Goal: Task Accomplishment & Management: Use online tool/utility

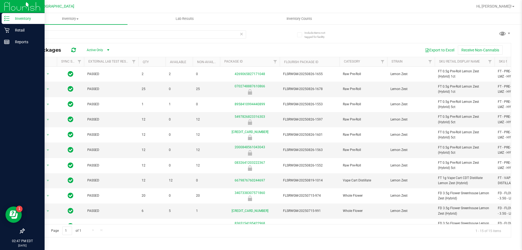
click at [17, 18] on p "Inventory" at bounding box center [26, 18] width 33 height 7
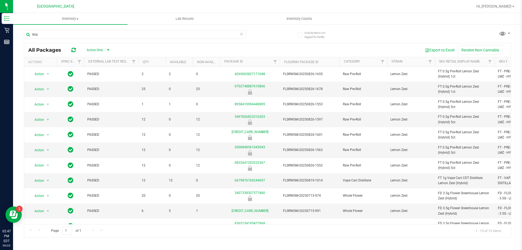
click at [113, 39] on div "lmz" at bounding box center [135, 36] width 222 height 13
click at [112, 35] on input "lmz" at bounding box center [135, 34] width 222 height 8
type input "l"
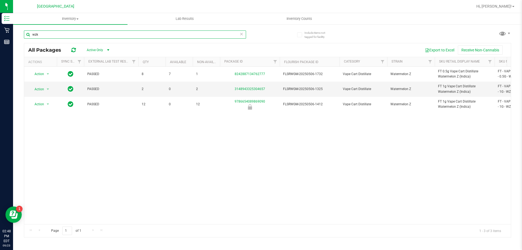
type input "wzk"
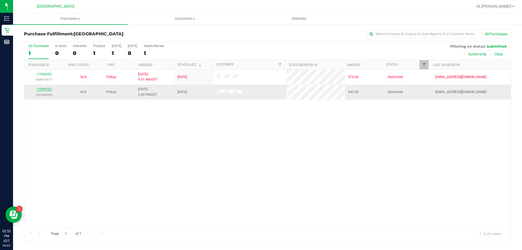
click at [39, 88] on link "11994702" at bounding box center [43, 89] width 15 height 4
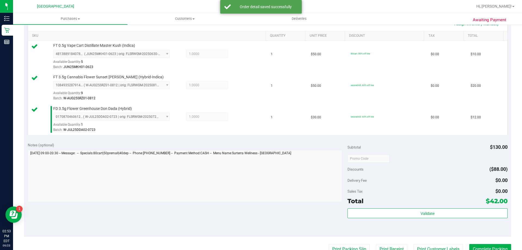
scroll to position [163, 0]
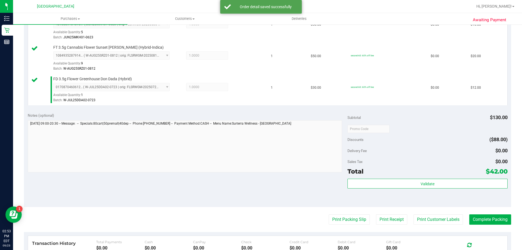
click at [411, 189] on div "Validate" at bounding box center [428, 191] width 160 height 24
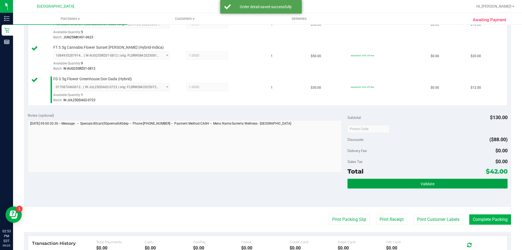
click at [413, 182] on button "Validate" at bounding box center [428, 184] width 160 height 10
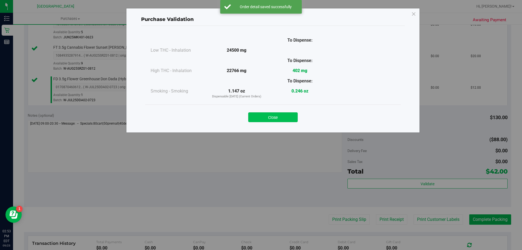
click at [279, 117] on button "Close" at bounding box center [273, 117] width 50 height 10
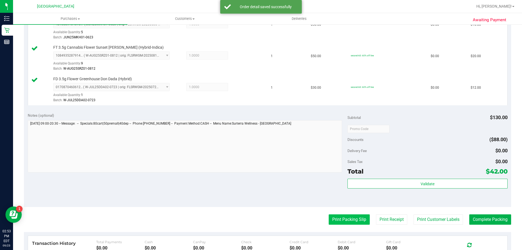
click at [331, 215] on button "Print Packing Slip" at bounding box center [349, 219] width 41 height 10
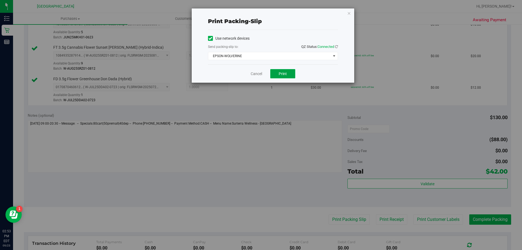
click at [286, 74] on span "Print" at bounding box center [283, 74] width 8 height 4
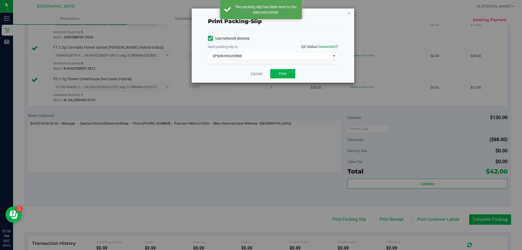
click at [346, 16] on div "Print packing-slip Use network devices Send packing-slip to: QZ Status: Connect…" at bounding box center [273, 45] width 163 height 74
click at [347, 16] on div "Print packing-slip Use network devices Send packing-slip to: QZ Status: Connect…" at bounding box center [273, 45] width 163 height 74
click at [353, 11] on div "Print packing-slip Use network devices Send packing-slip to: QZ Status: Connect…" at bounding box center [273, 45] width 163 height 74
click at [352, 13] on div "Print packing-slip Use network devices Send packing-slip to: QZ Status: Connect…" at bounding box center [273, 45] width 163 height 74
click at [350, 13] on icon "button" at bounding box center [349, 13] width 4 height 7
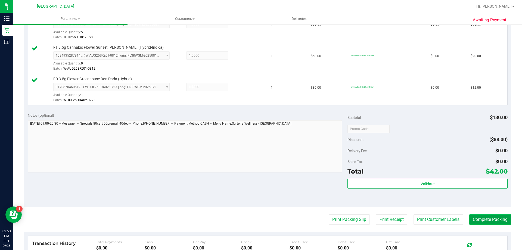
click at [488, 215] on button "Complete Packing" at bounding box center [490, 219] width 42 height 10
